Goal: Find contact information: Obtain details needed to contact an individual or organization

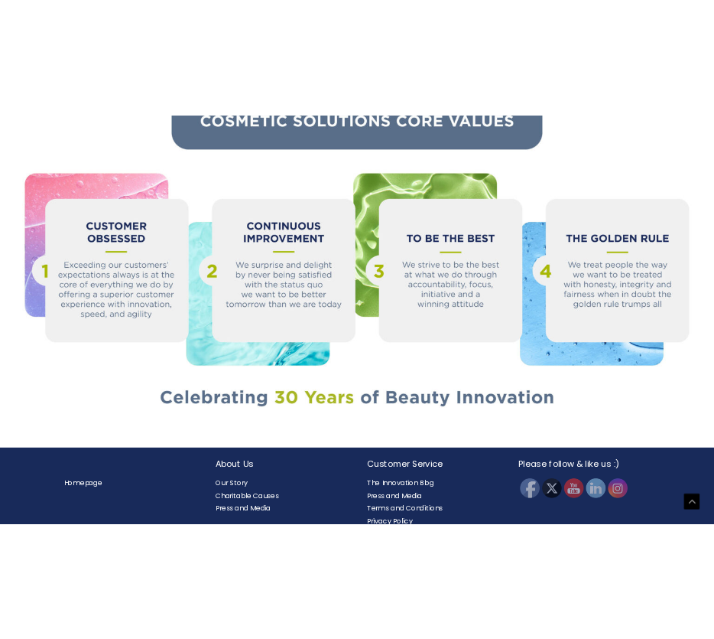
scroll to position [1611, 0]
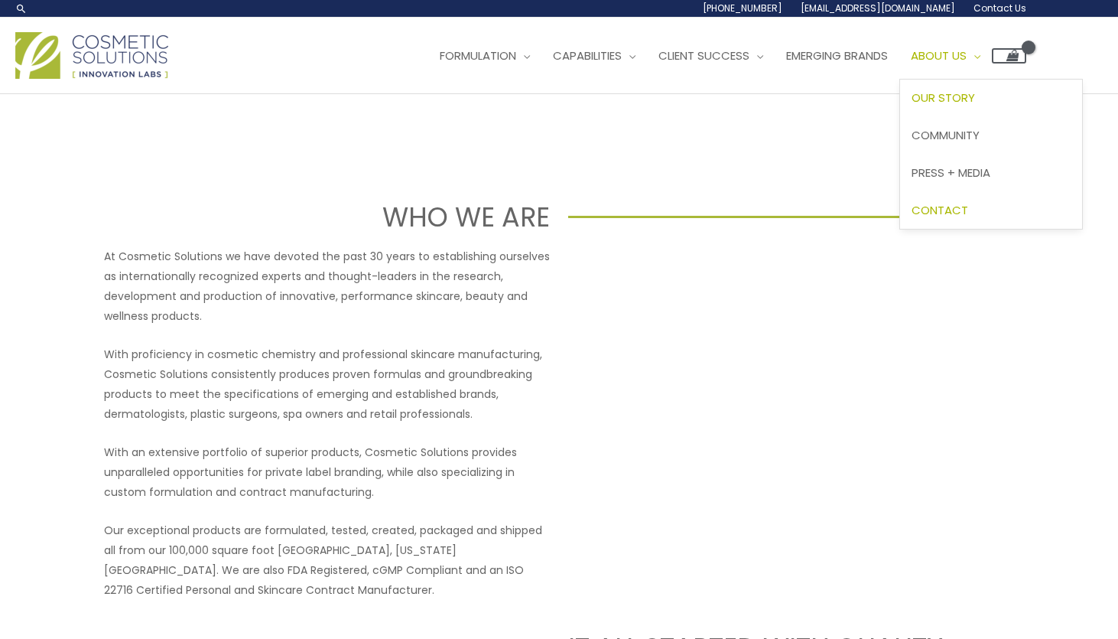
click at [714, 204] on span "Contact" at bounding box center [940, 210] width 57 height 16
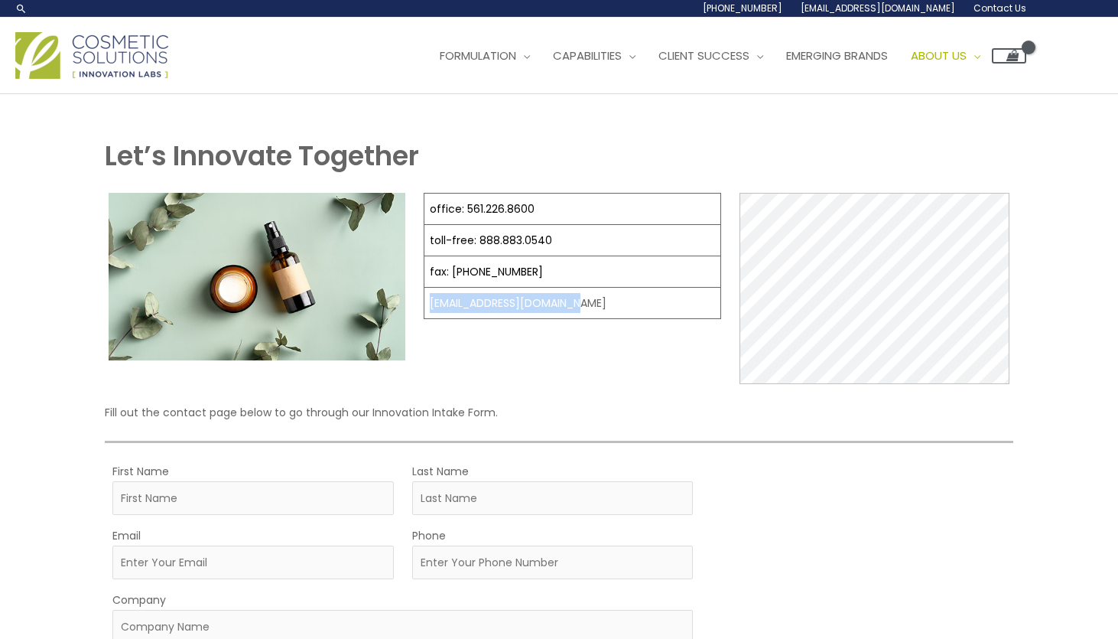
drag, startPoint x: 574, startPoint y: 307, endPoint x: 428, endPoint y: 303, distance: 146.1
click at [428, 303] on td "[EMAIL_ADDRESS][DOMAIN_NAME]" at bounding box center [573, 303] width 297 height 31
copy td "[EMAIL_ADDRESS][DOMAIN_NAME]"
